Goal: Obtain resource: Download file/media

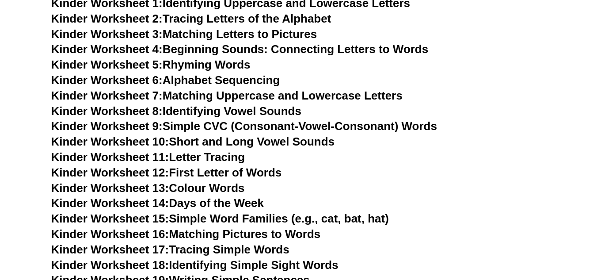
scroll to position [367, 0]
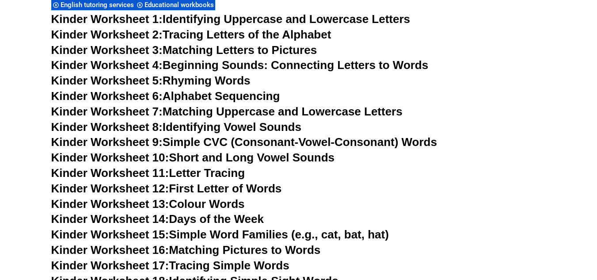
click at [328, 21] on link "Kinder Worksheet 1: Identifying Uppercase and Lowercase Letters" at bounding box center [230, 18] width 359 height 13
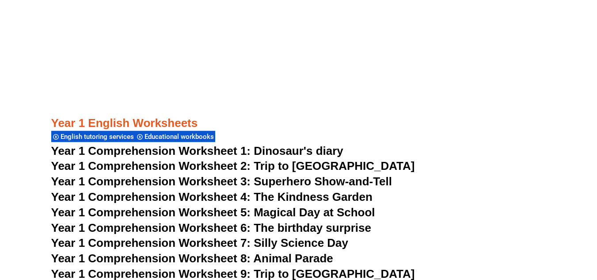
scroll to position [1029, 0]
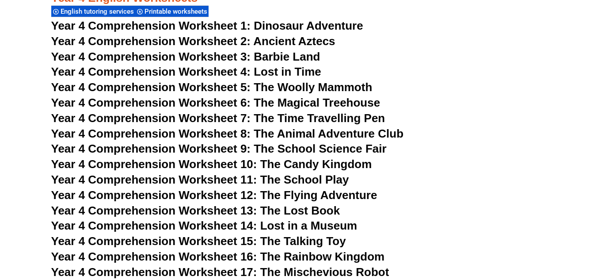
scroll to position [3608, 0]
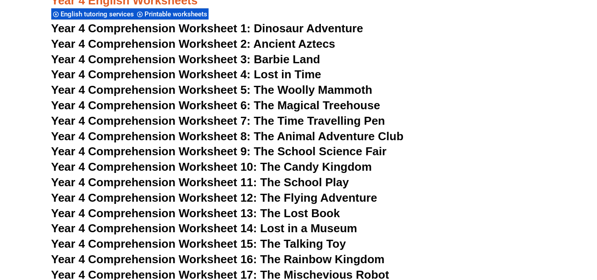
click at [263, 28] on span "Dinosaur Adventure" at bounding box center [308, 28] width 109 height 13
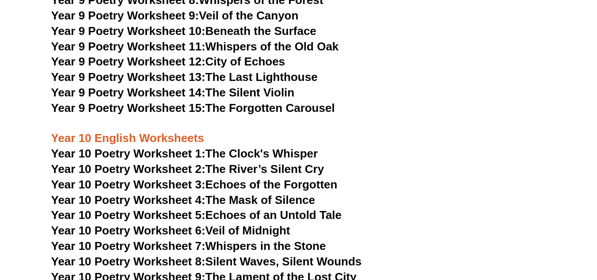
scroll to position [6258, 0]
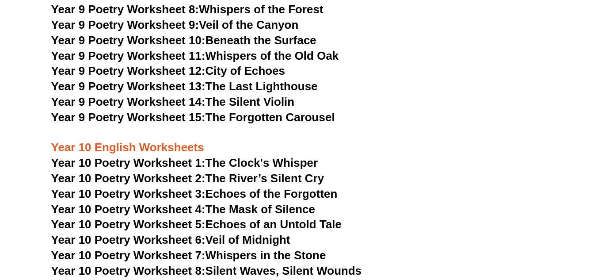
click at [303, 156] on link "Year 10 Poetry Worksheet 1: The Clock's Whisper" at bounding box center [184, 162] width 267 height 13
click at [447, 171] on h3 "Year 10 Poetry Worksheet 2: The River’s Silent Cry" at bounding box center [298, 178] width 495 height 15
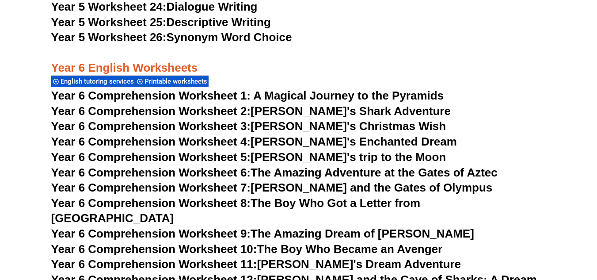
scroll to position [4801, 0]
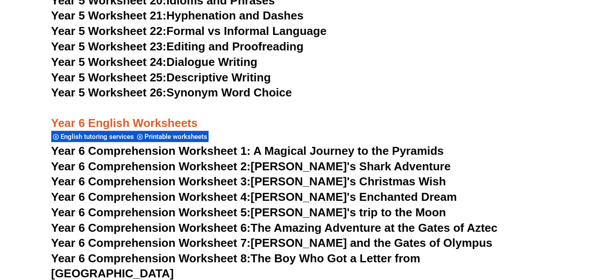
click at [311, 180] on link "Year 6 Comprehension Worksheet 3: Tommy's Christmas Wish" at bounding box center [248, 180] width 395 height 13
drag, startPoint x: 422, startPoint y: 166, endPoint x: 381, endPoint y: 134, distance: 51.3
click at [381, 134] on div "Year 6 English Worksheets English tutoring services Printable worksheets" at bounding box center [298, 122] width 495 height 42
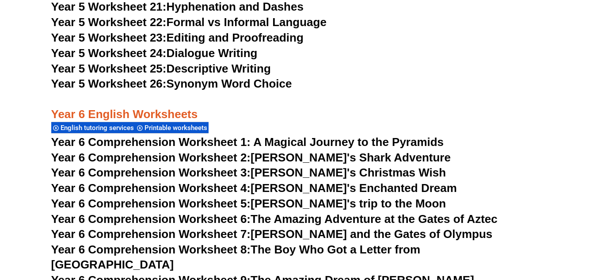
scroll to position [4933, 0]
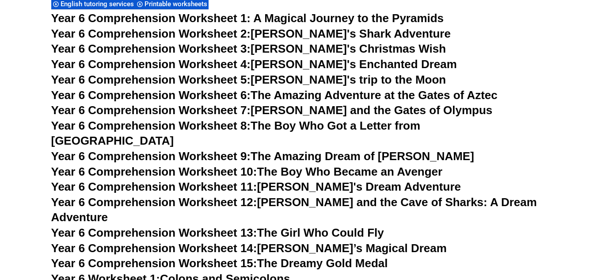
click at [344, 36] on link "Year 6 Comprehension Worksheet 2: Jake's Shark Adventure" at bounding box center [250, 33] width 399 height 13
click at [398, 47] on h3 "Year 6 Comprehension Worksheet 3: Tommy's Christmas Wish" at bounding box center [298, 49] width 495 height 15
click at [380, 49] on link "Year 6 Comprehension Worksheet 3: Tommy's Christmas Wish" at bounding box center [248, 48] width 395 height 13
click at [352, 61] on link "Year 6 Comprehension Worksheet 4: Lily's Enchanted Dream" at bounding box center [253, 63] width 405 height 13
click at [395, 16] on span "Year 6 Comprehension Worksheet 1: A Magical Journey to the Pyramids" at bounding box center [247, 17] width 393 height 13
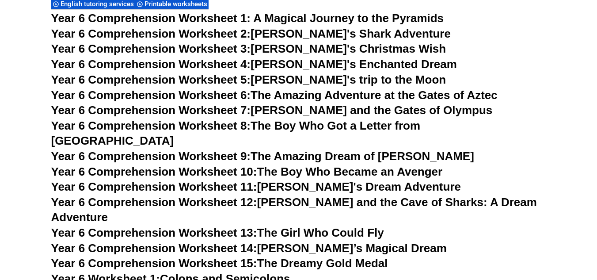
click at [332, 80] on link "Year 6 Comprehension Worksheet 5: Emily's trip to the Moon" at bounding box center [248, 79] width 395 height 13
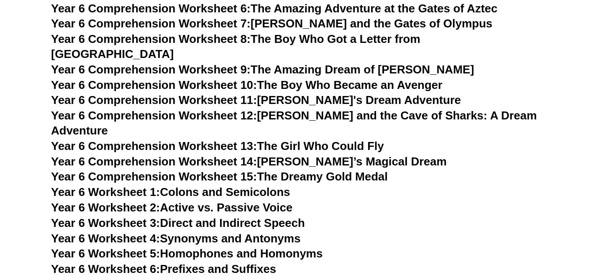
scroll to position [4977, 0]
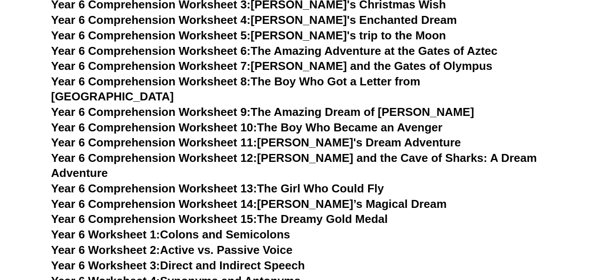
click at [329, 136] on link "Year 6 Comprehension Worksheet 11: Lila's Dream Adventure" at bounding box center [255, 142] width 409 height 13
click at [335, 197] on link "Year 6 Comprehension Worksheet 14: Sophie’s Magical Dream" at bounding box center [248, 203] width 395 height 13
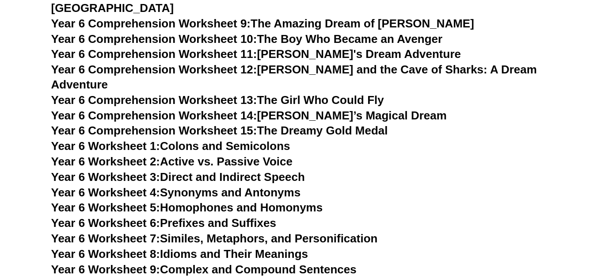
click at [257, 170] on link "Year 6 Worksheet 3: Direct and Indirect Speech" at bounding box center [178, 176] width 254 height 13
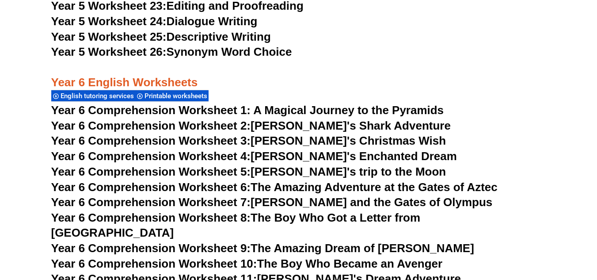
scroll to position [4845, 0]
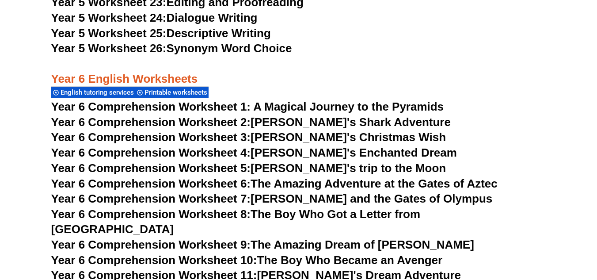
click at [319, 100] on span "Year 6 Comprehension Worksheet 1: A Magical Journey to the Pyramids" at bounding box center [247, 106] width 393 height 13
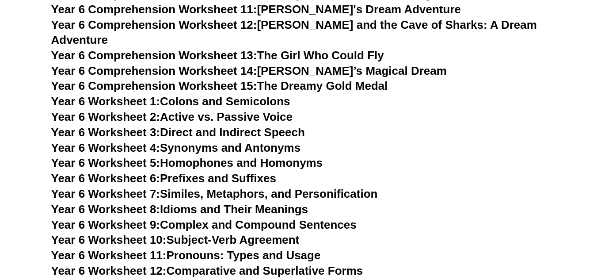
scroll to position [5110, 0]
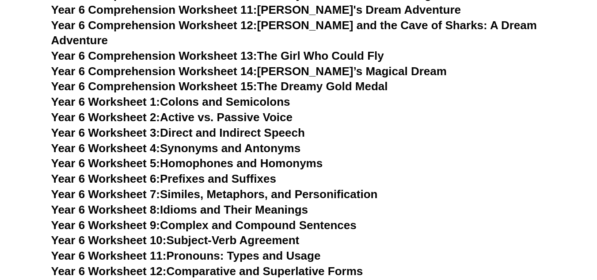
click at [253, 95] on link "Year 6 Worksheet 1: Colons and Semicolons" at bounding box center [170, 101] width 239 height 13
click at [269, 110] on link "Year 6 Worksheet 2: Active vs. Passive Voice" at bounding box center [171, 116] width 241 height 13
click at [277, 126] on link "Year 6 Worksheet 3: Direct and Indirect Speech" at bounding box center [178, 132] width 254 height 13
click at [268, 141] on link "Year 6 Worksheet 4: Synonyms and Antonyms" at bounding box center [176, 147] width 250 height 13
click at [282, 156] on link "Year 6 Worksheet 5: Homophones and Homonyms" at bounding box center [187, 162] width 272 height 13
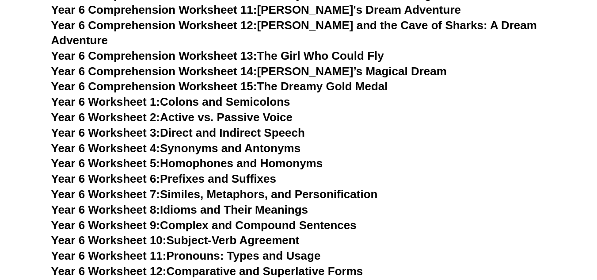
click at [284, 171] on h3 "Year 6 Worksheet 6: Prefixes and Suffixes" at bounding box center [298, 178] width 495 height 15
click at [276, 172] on link "Year 6 Worksheet 6: Prefixes and Suffixes" at bounding box center [163, 178] width 225 height 13
click at [268, 203] on link "Year 6 Worksheet 8: Idioms and Their Meanings" at bounding box center [179, 209] width 257 height 13
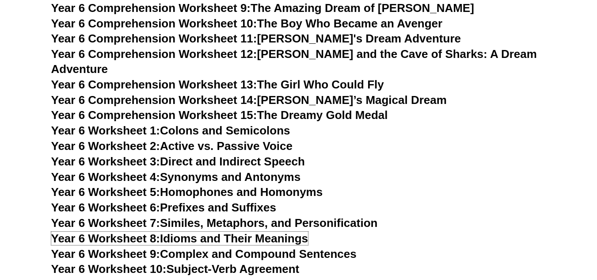
scroll to position [5066, 0]
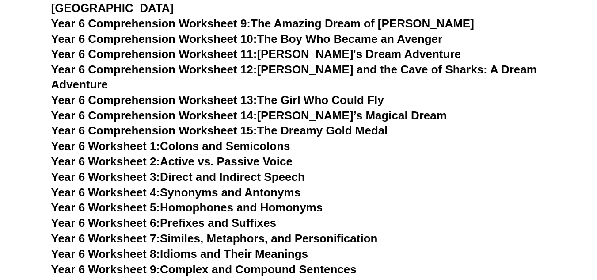
click at [293, 93] on link "Year 6 Comprehension Worksheet 13: The Girl Who Could Fly" at bounding box center [217, 99] width 333 height 13
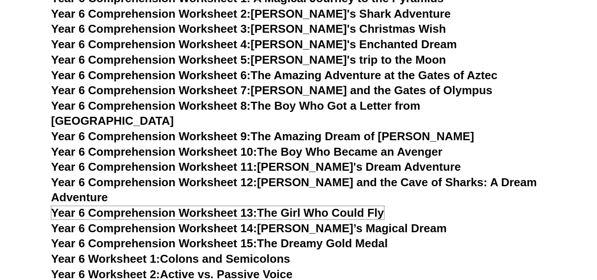
scroll to position [4933, 0]
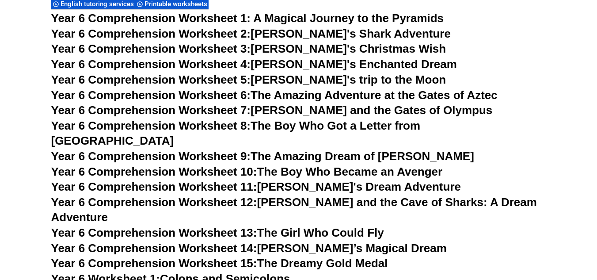
click at [368, 126] on link "Year 6 Comprehension Worksheet 8: The Boy Who Got a Letter from Hogwarts" at bounding box center [235, 133] width 369 height 28
click at [402, 165] on link "Year 6 Comprehension Worksheet 10: The Boy Who Became an Avenger" at bounding box center [246, 171] width 391 height 13
click at [351, 149] on link "Year 6 Comprehension Worksheet 9: The Amazing Dream of Oliver" at bounding box center [262, 155] width 423 height 13
click at [322, 109] on link "Year 6 Comprehension Worksheet 7: Tommy and the Gates of Olympus" at bounding box center [271, 109] width 441 height 13
click at [333, 94] on link "Year 6 Comprehension Worksheet 6: The Amazing Adventure at the Gates of Aztec" at bounding box center [274, 94] width 446 height 13
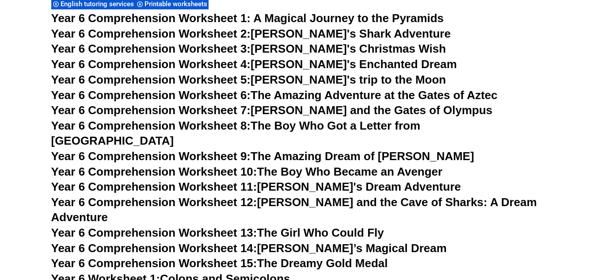
click at [331, 256] on link "Year 6 Comprehension Worksheet 15: The Dreamy Gold Medal" at bounding box center [219, 262] width 337 height 13
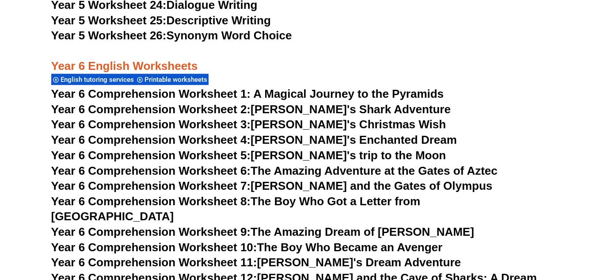
scroll to position [4845, 0]
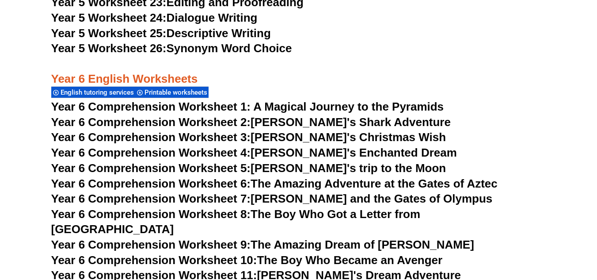
click at [256, 105] on span "Year 6 Comprehension Worksheet 1: A Magical Journey to the Pyramids" at bounding box center [247, 106] width 393 height 13
click at [423, 112] on span "Year 6 Comprehension Worksheet 1: A Magical Journey to the Pyramids" at bounding box center [247, 106] width 393 height 13
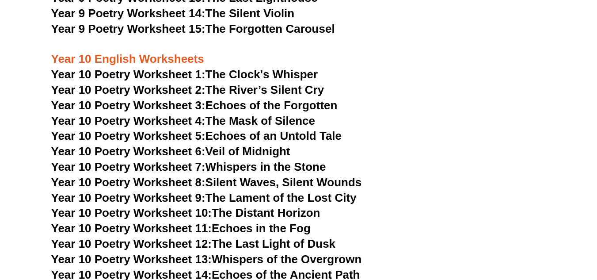
scroll to position [6523, 0]
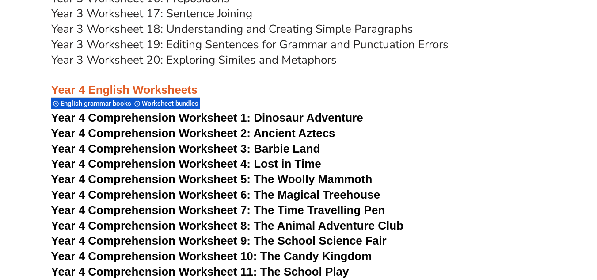
scroll to position [3427, 0]
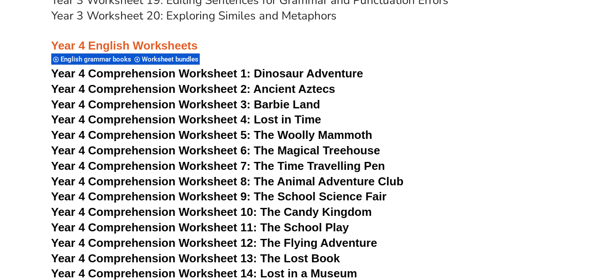
click at [306, 102] on span "Year 4 Comprehension Worksheet 3: Barbie Land" at bounding box center [185, 104] width 269 height 13
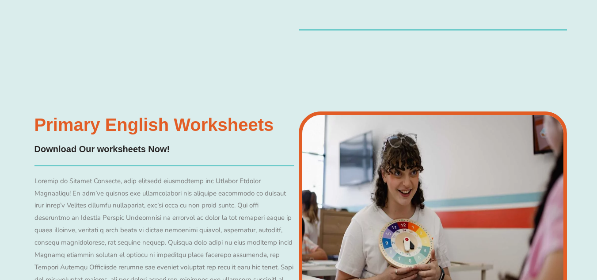
scroll to position [4442, 0]
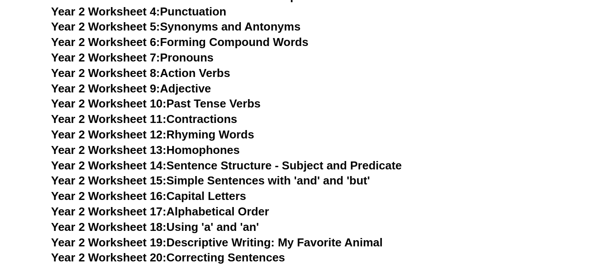
scroll to position [2499, 0]
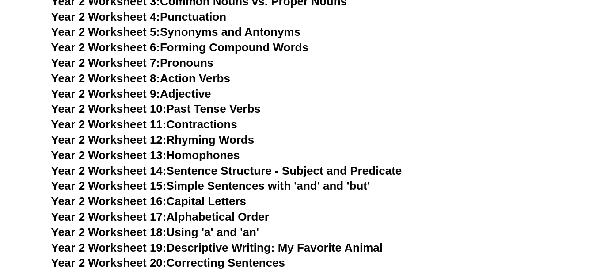
click at [252, 220] on link "Year 2 Worksheet 17: Alphabetical Order" at bounding box center [160, 216] width 218 height 13
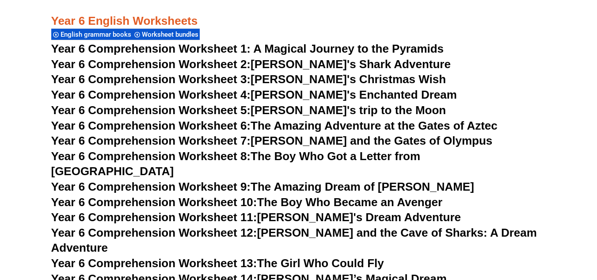
scroll to position [4707, 0]
